Goal: Information Seeking & Learning: Learn about a topic

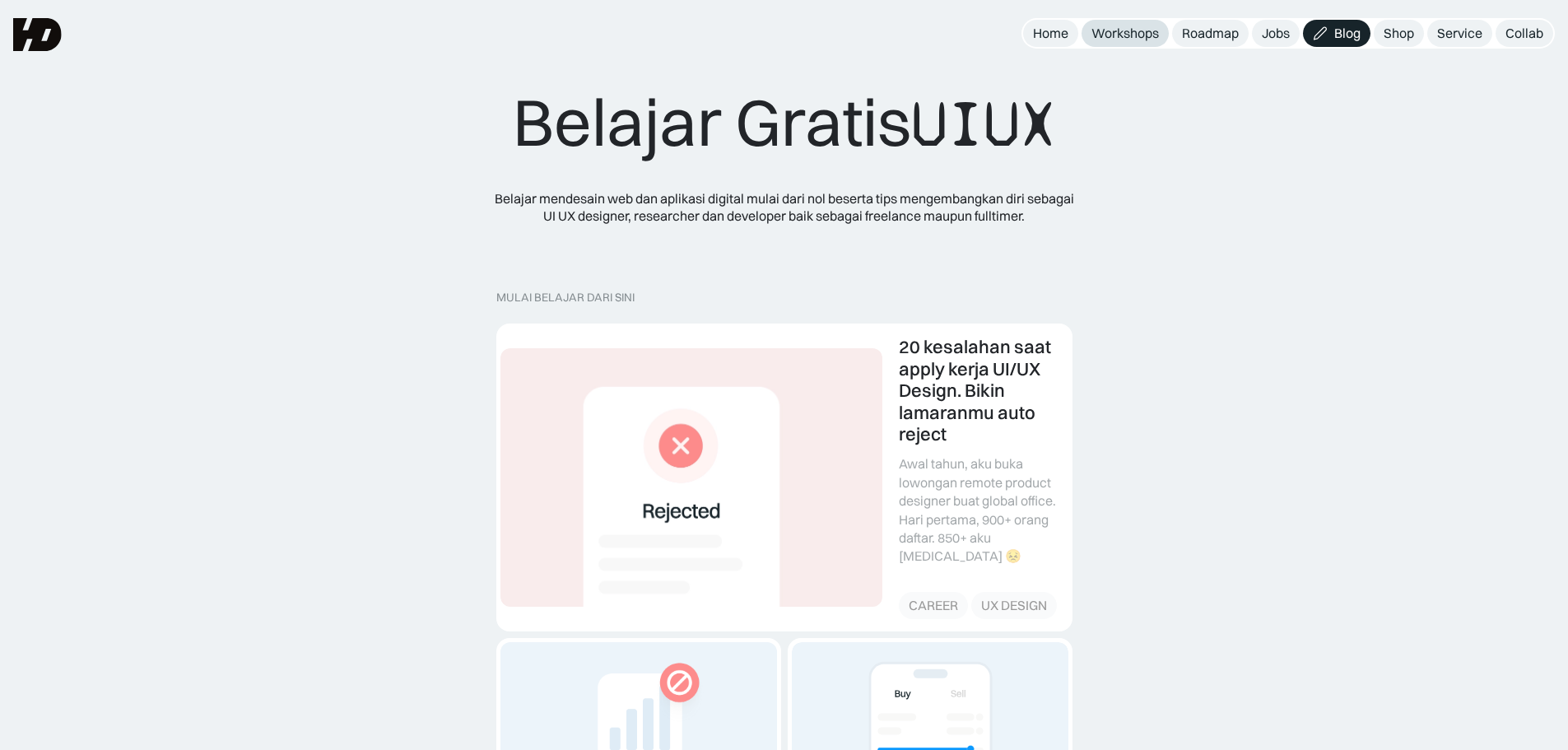
click at [1104, 39] on div "Workshops" at bounding box center [1126, 33] width 68 height 17
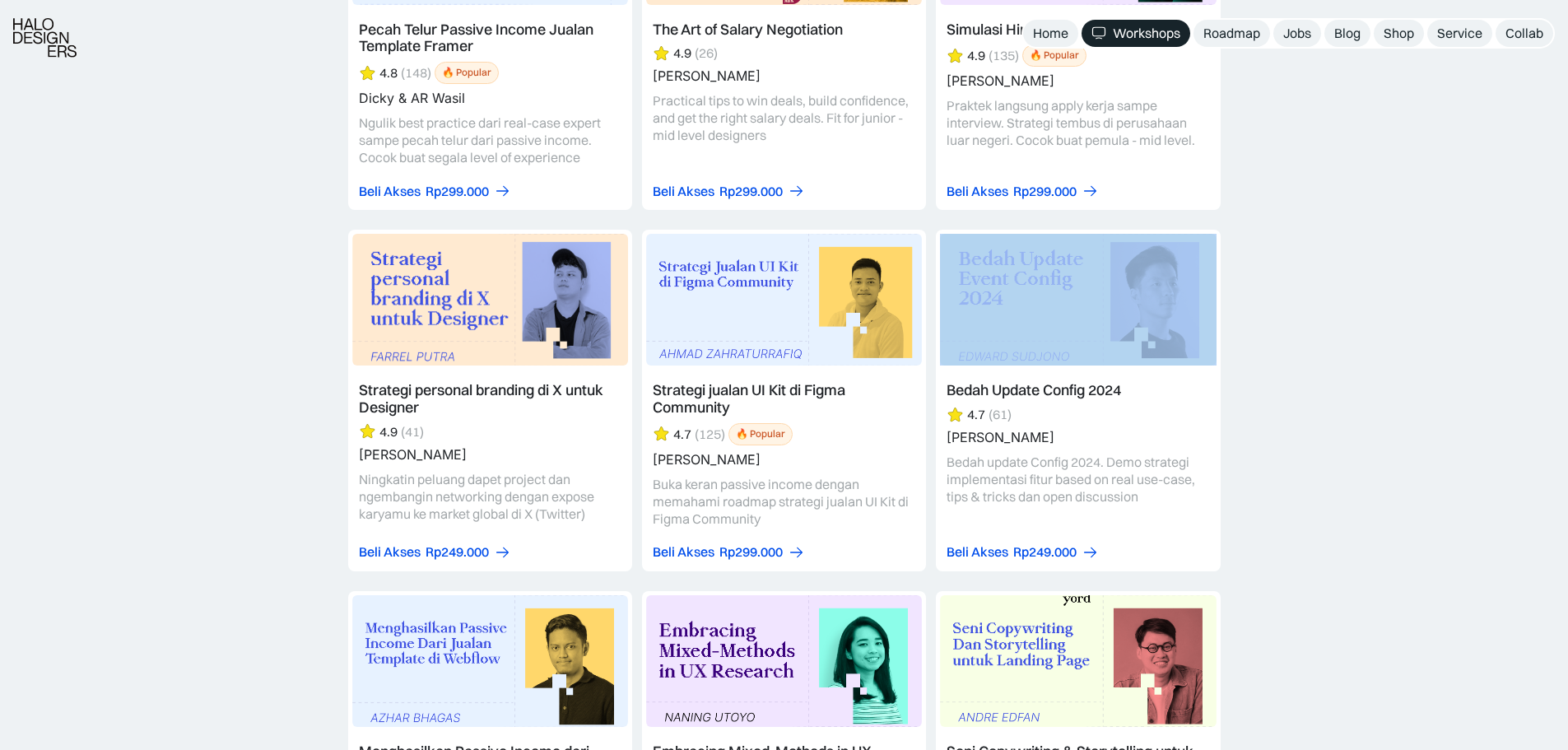
scroll to position [3262, 0]
